Goal: Task Accomplishment & Management: Manage account settings

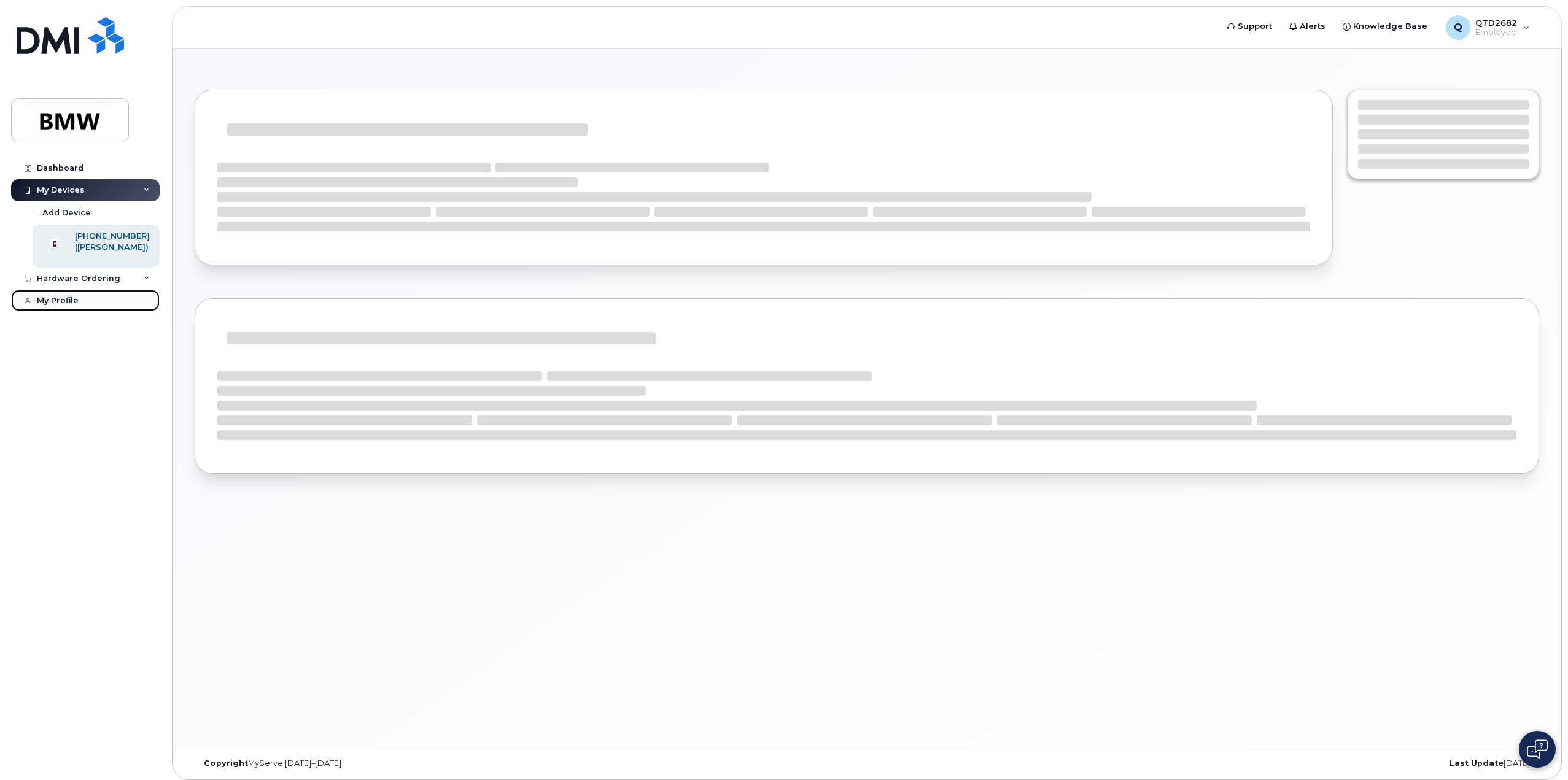
click at [58, 312] on link "My Profile" at bounding box center [85, 301] width 148 height 22
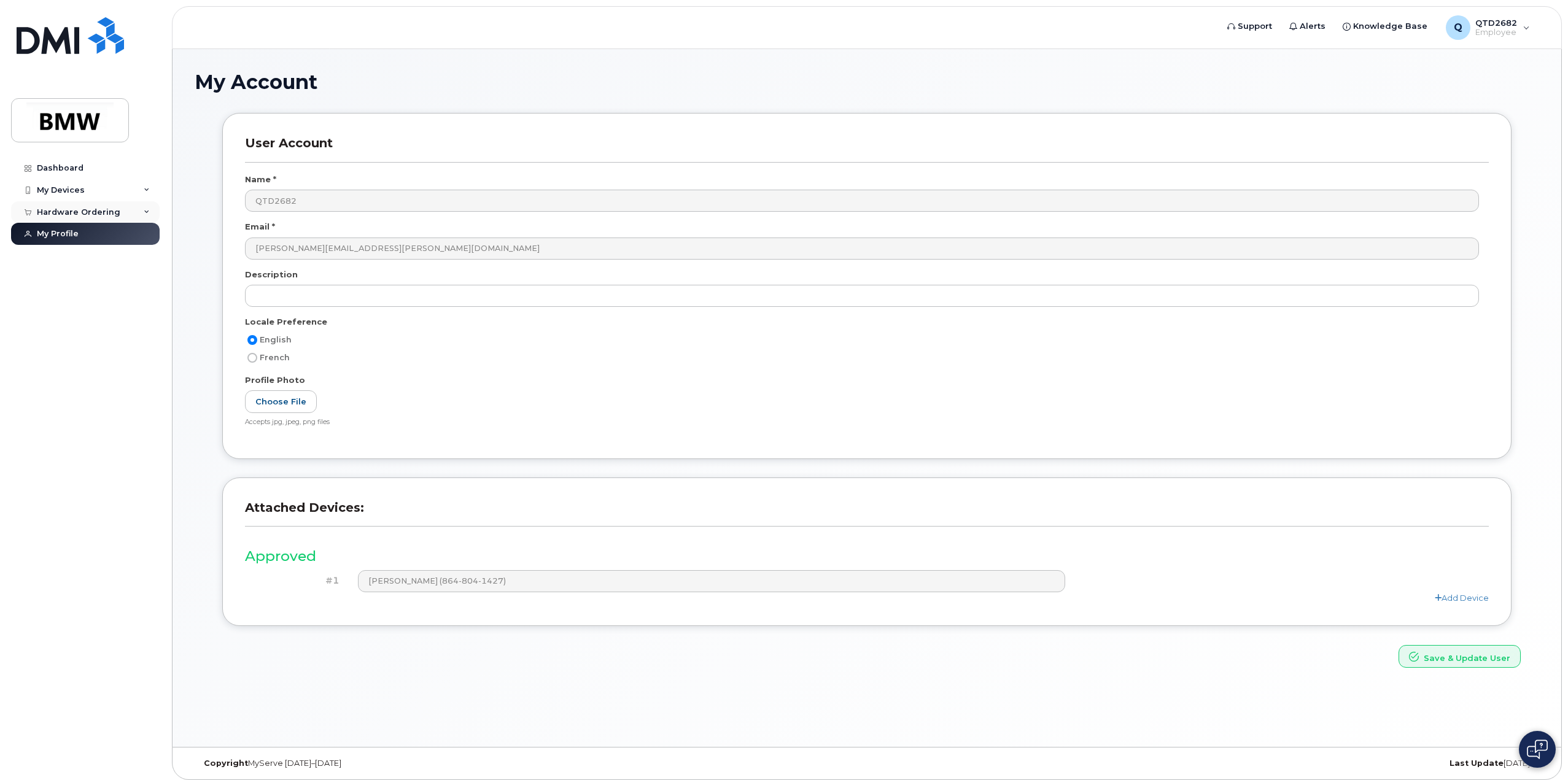
click at [95, 215] on div "Hardware Ordering" at bounding box center [78, 212] width 84 height 10
click at [69, 266] on link "New Order" at bounding box center [96, 257] width 127 height 24
click at [75, 237] on div "My Orders" at bounding box center [65, 234] width 44 height 11
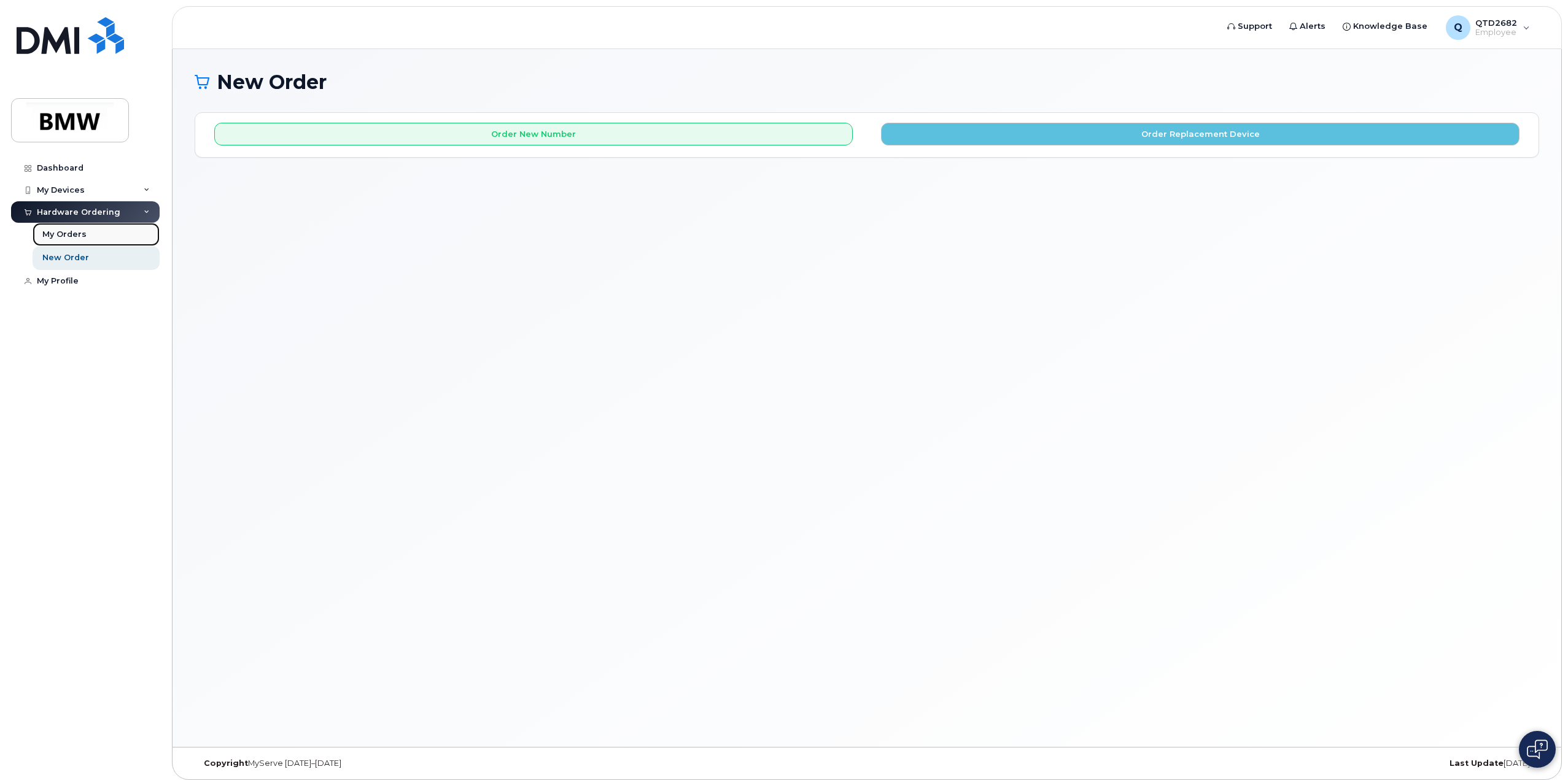
click at [66, 234] on div "My Orders" at bounding box center [65, 234] width 44 height 11
